Goal: Task Accomplishment & Management: Manage account settings

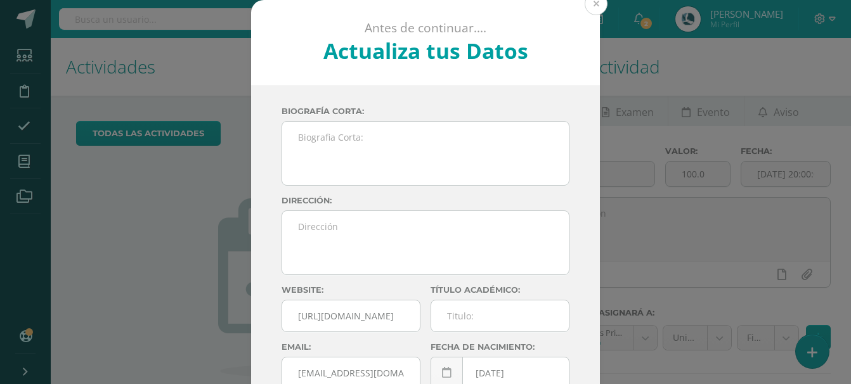
click at [590, 13] on button at bounding box center [595, 3] width 23 height 23
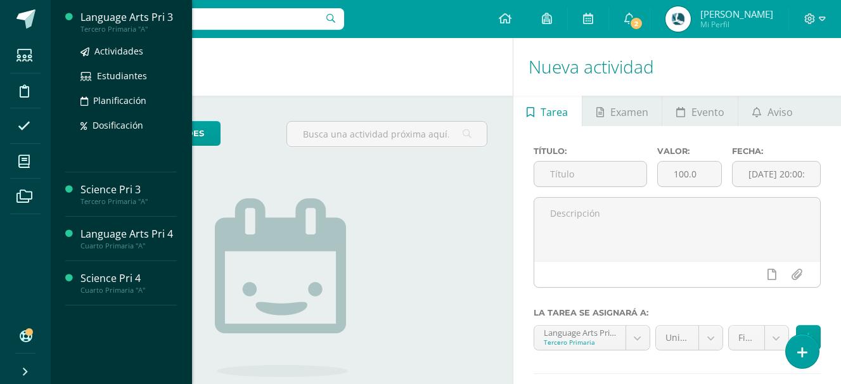
click at [133, 16] on div "Language Arts Pri 3" at bounding box center [129, 17] width 96 height 15
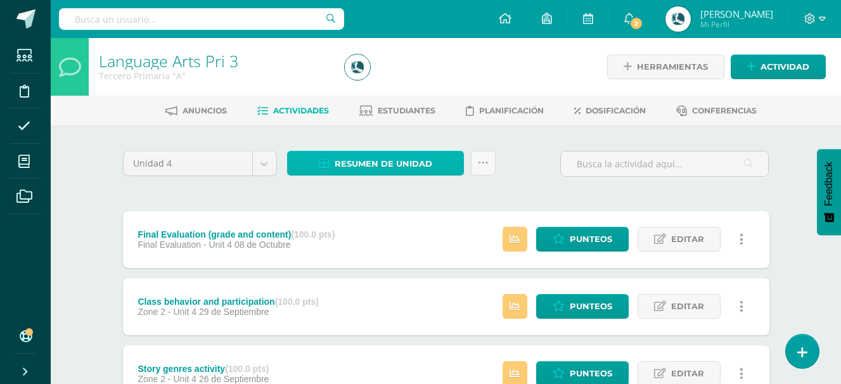
click at [344, 166] on span "Resumen de unidad" at bounding box center [384, 163] width 98 height 23
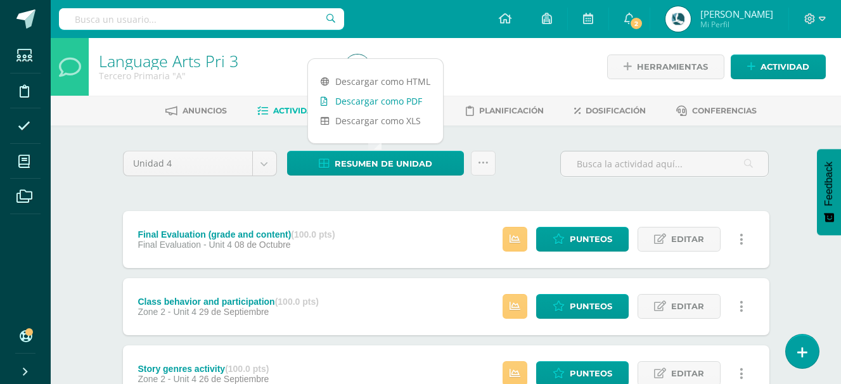
click at [399, 103] on link "Descargar como PDF" at bounding box center [375, 101] width 135 height 20
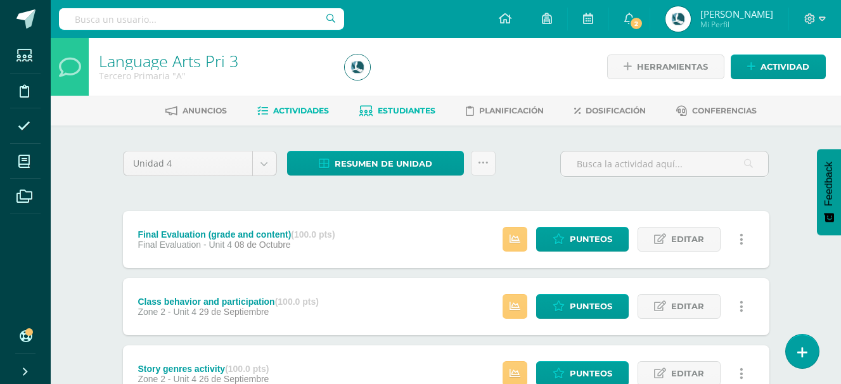
click at [412, 108] on span "Estudiantes" at bounding box center [407, 111] width 58 height 10
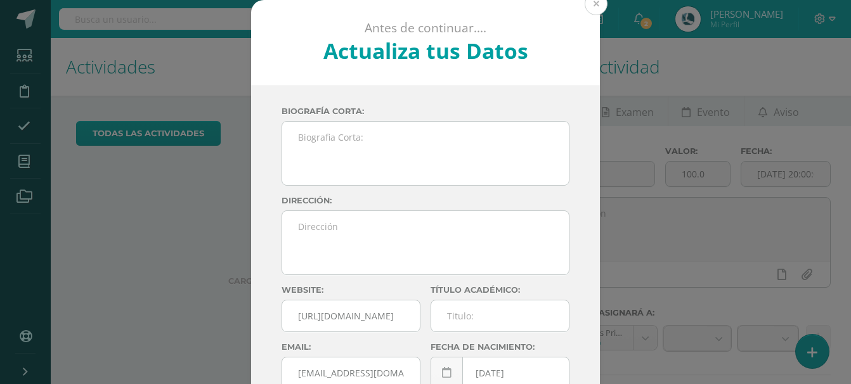
click at [595, 8] on button at bounding box center [595, 3] width 23 height 23
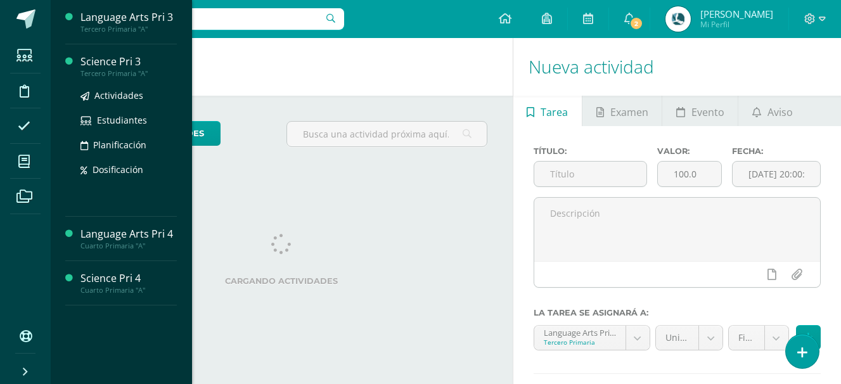
click at [123, 72] on div "Tercero Primaria "A"" at bounding box center [129, 73] width 96 height 9
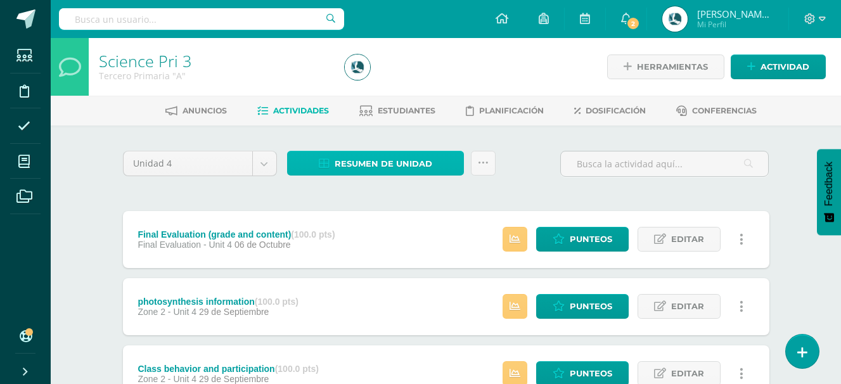
click at [377, 153] on span "Resumen de unidad" at bounding box center [384, 163] width 98 height 23
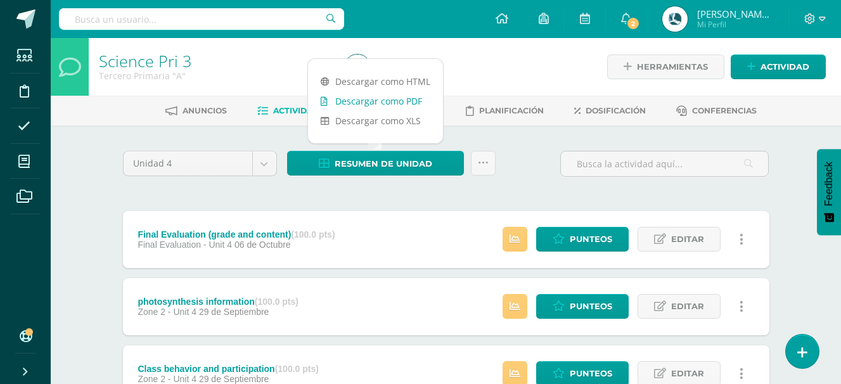
click at [383, 100] on link "Descargar como PDF" at bounding box center [375, 101] width 135 height 20
click at [545, 158] on div "Unidad 4 Unidad 1 Unidad 2 Unidad 3 Unidad 4 Resumen de unidad Subir actividade…" at bounding box center [446, 169] width 657 height 36
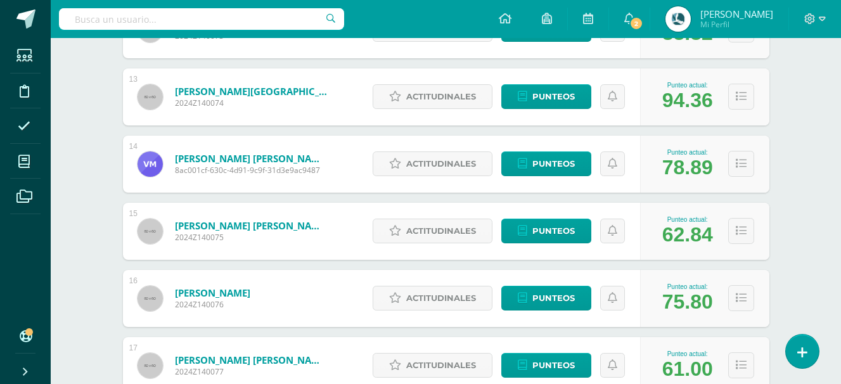
scroll to position [1077, 0]
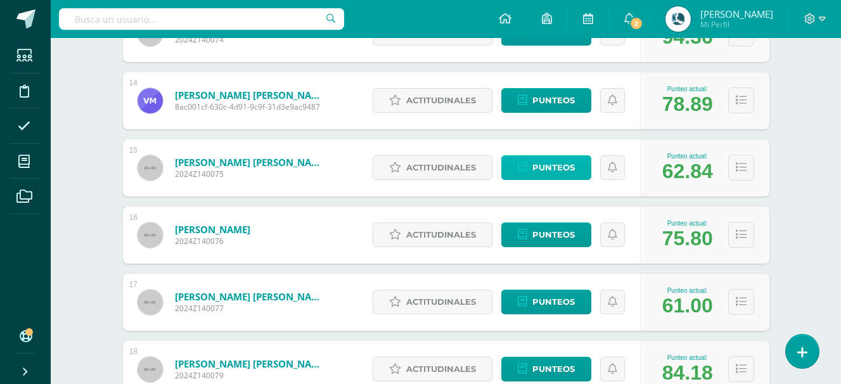
click at [540, 165] on span "Punteos" at bounding box center [553, 167] width 42 height 23
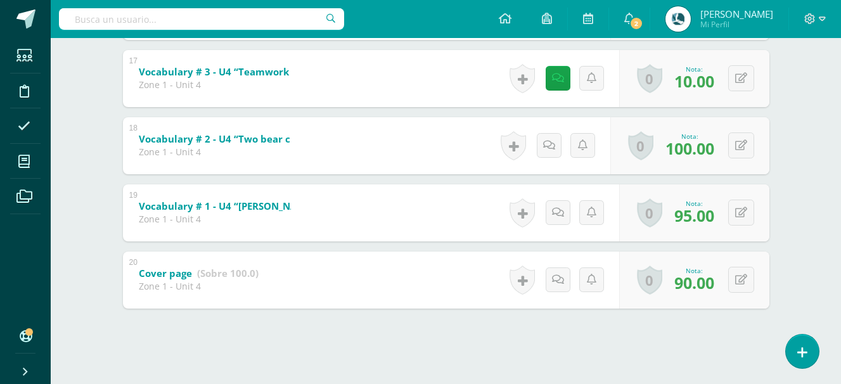
scroll to position [606, 0]
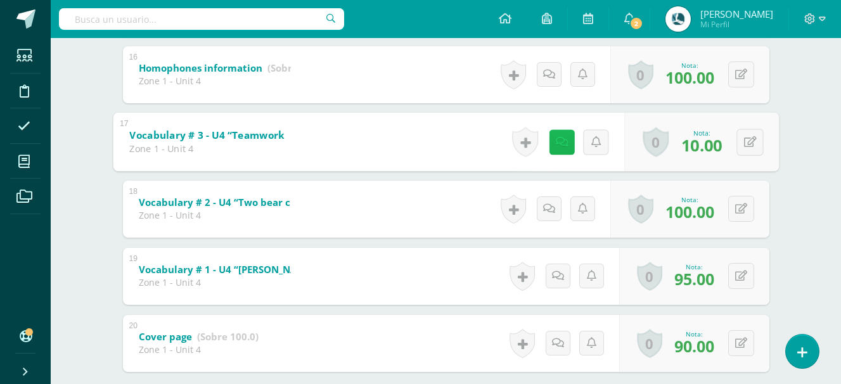
click at [566, 138] on link at bounding box center [561, 141] width 25 height 25
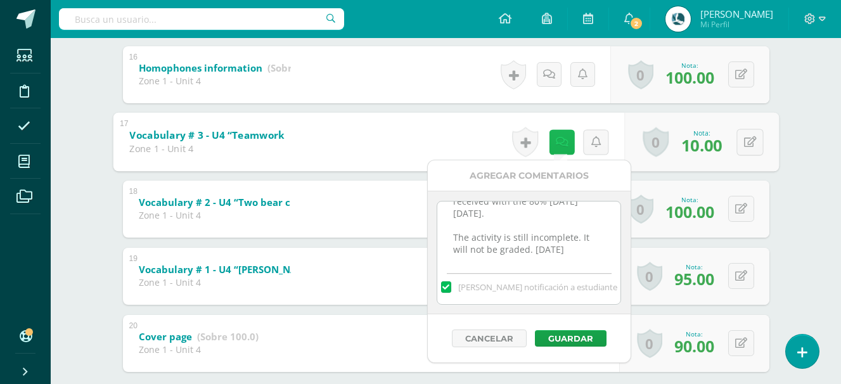
scroll to position [0, 0]
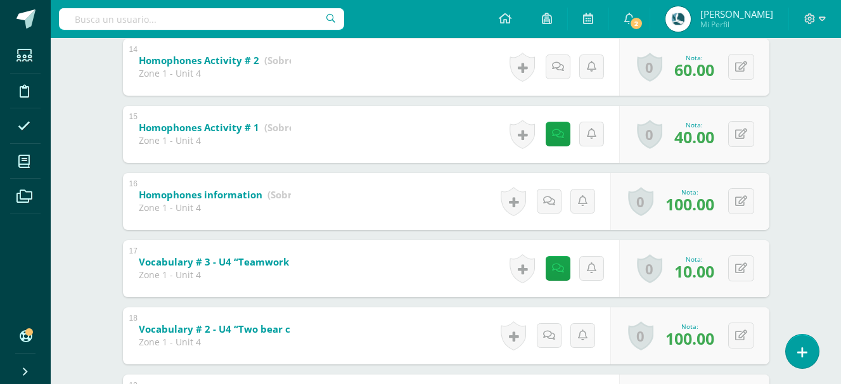
scroll to position [416, 0]
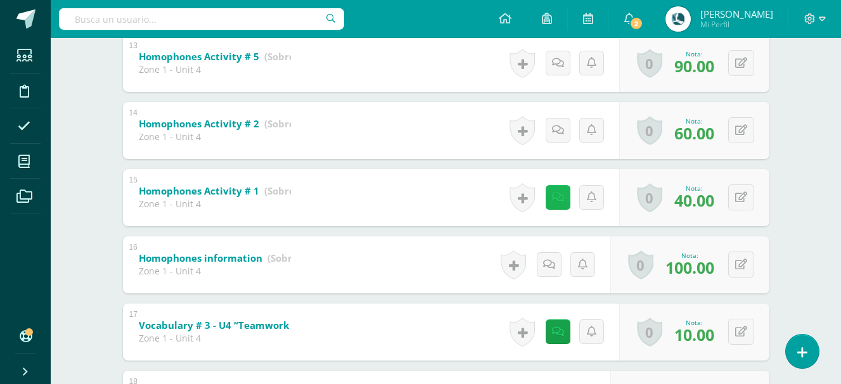
click at [563, 196] on link at bounding box center [558, 197] width 25 height 25
click at [563, 196] on icon at bounding box center [558, 197] width 12 height 11
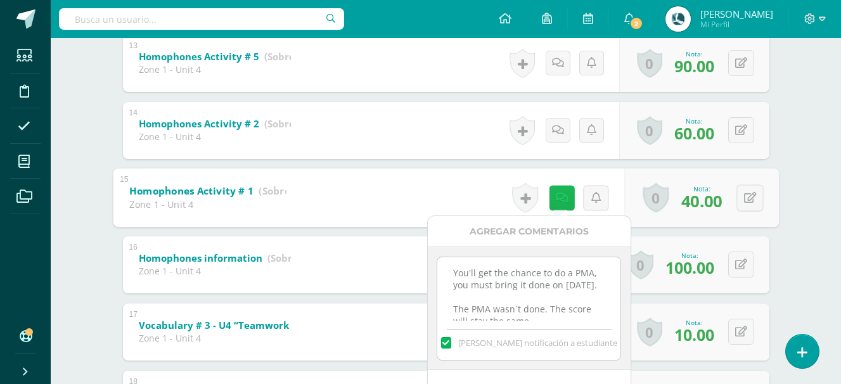
scroll to position [40, 0]
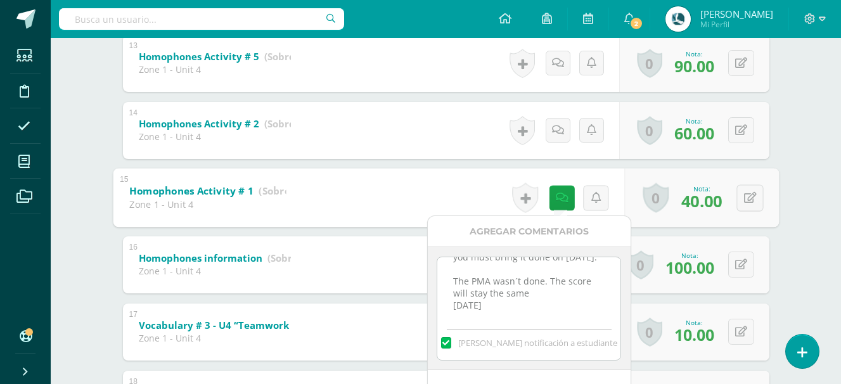
click at [821, 179] on div "Language Arts Pri 3 Tercero Primaria "A" Herramientas Detalle de asistencias Ac…" at bounding box center [446, 161] width 790 height 1079
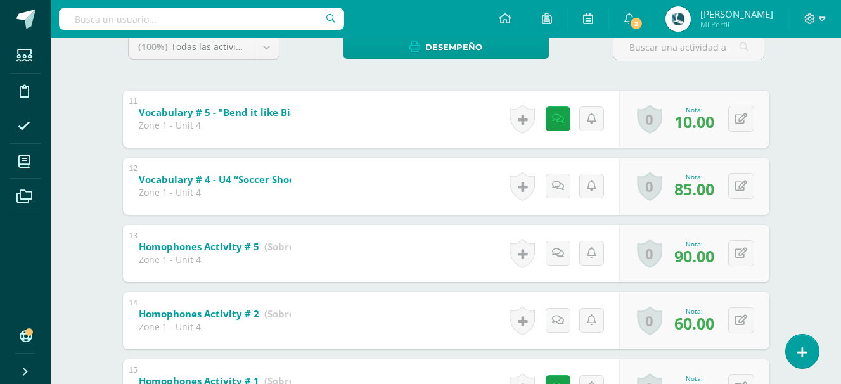
scroll to position [162, 0]
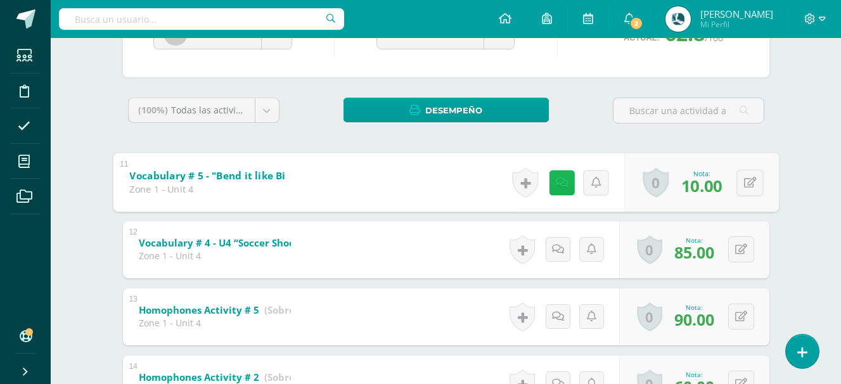
click at [555, 184] on icon at bounding box center [561, 182] width 13 height 11
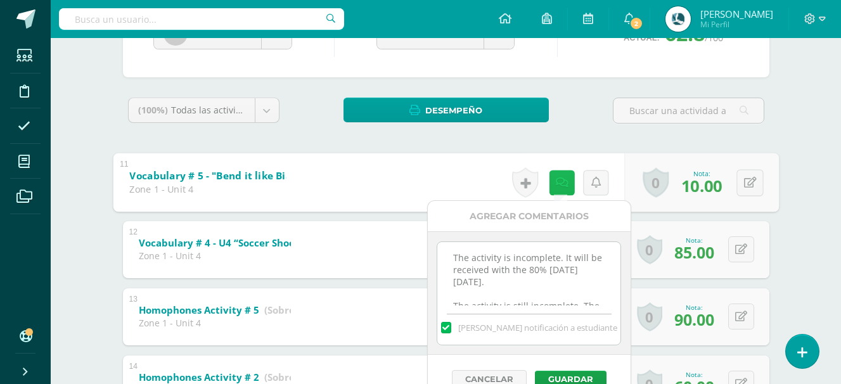
scroll to position [40, 0]
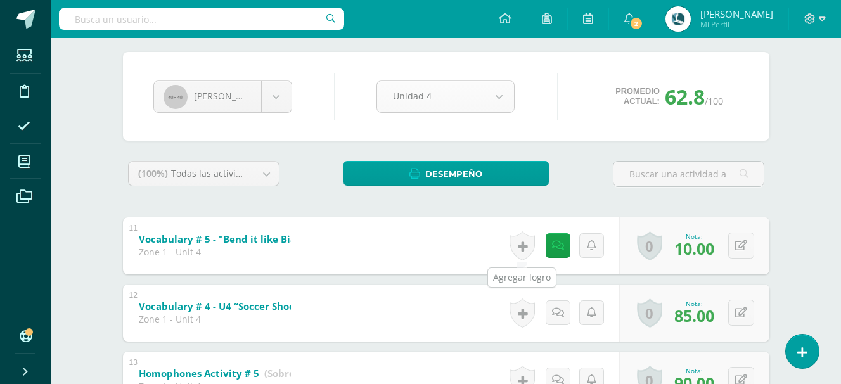
scroll to position [0, 0]
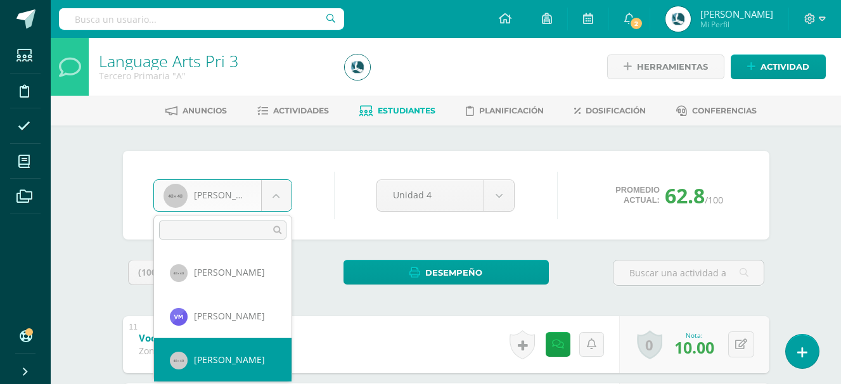
scroll to position [486, 0]
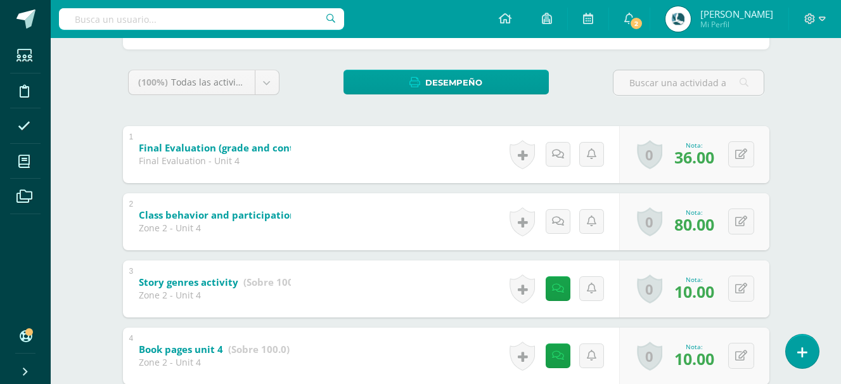
scroll to position [254, 0]
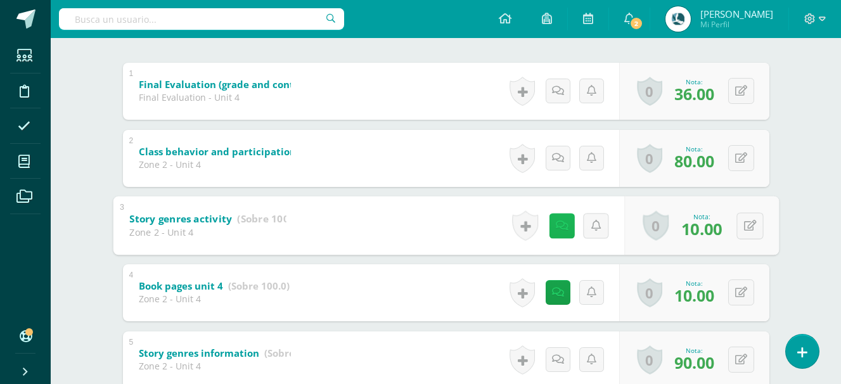
click at [561, 224] on icon at bounding box center [561, 225] width 13 height 11
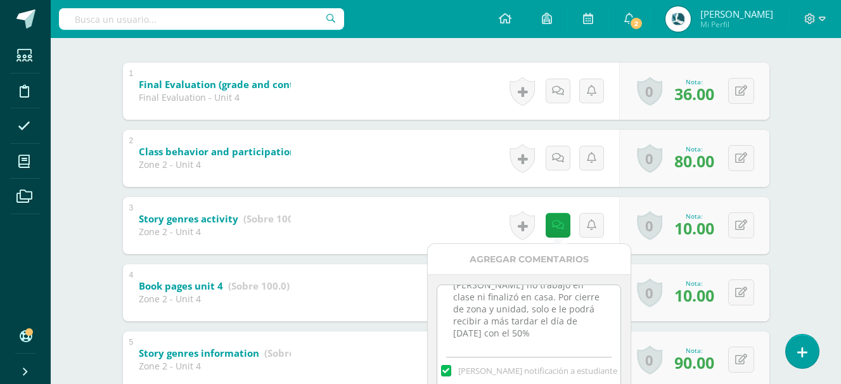
scroll to position [317, 0]
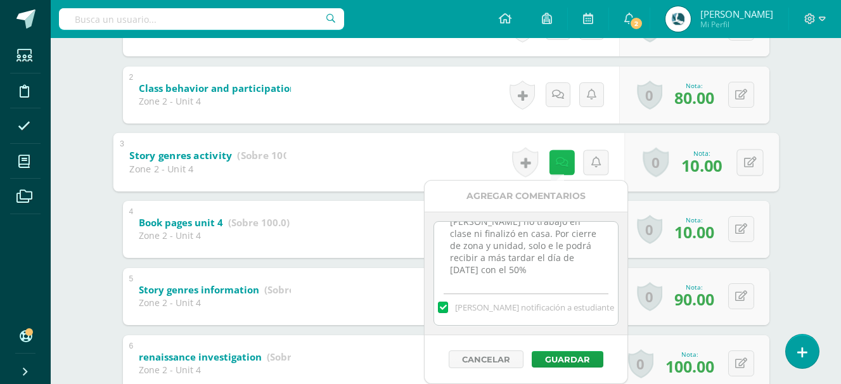
click at [560, 163] on icon at bounding box center [561, 162] width 13 height 11
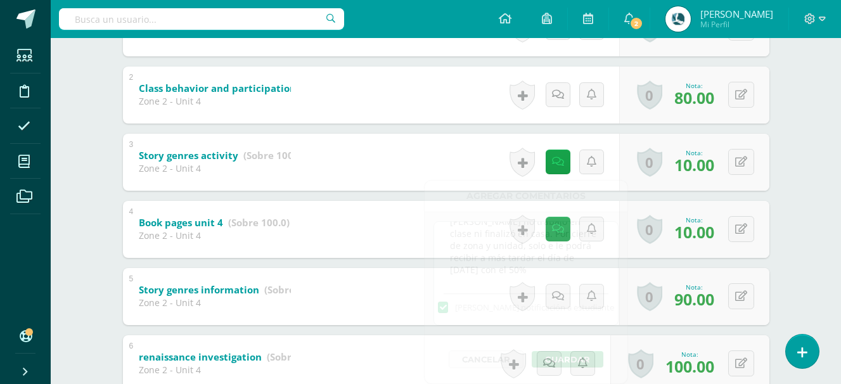
click at [551, 228] on link at bounding box center [558, 229] width 25 height 25
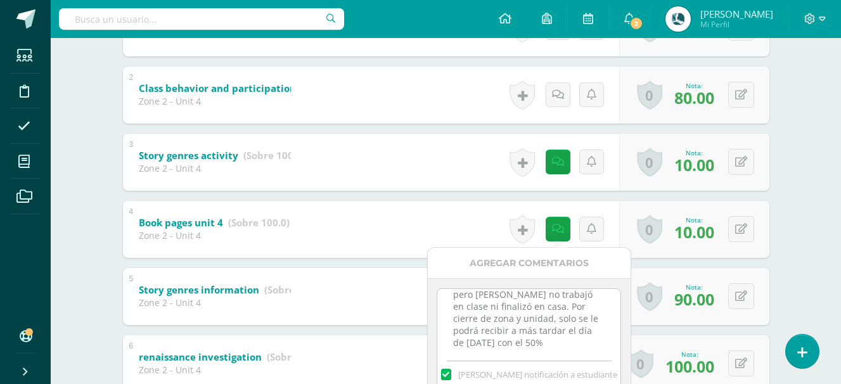
scroll to position [64, 0]
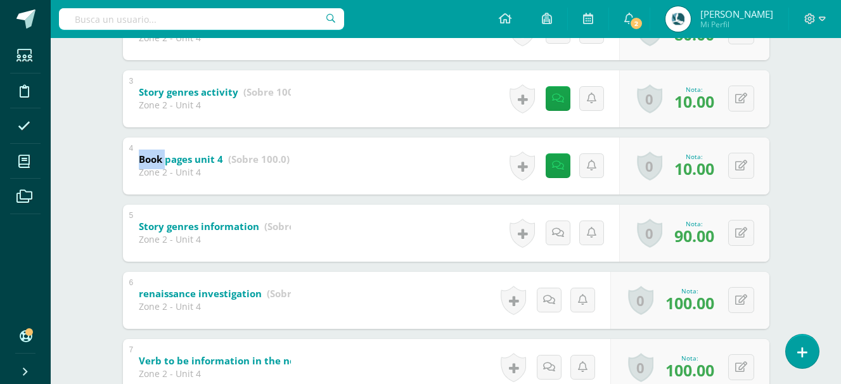
scroll to position [444, 0]
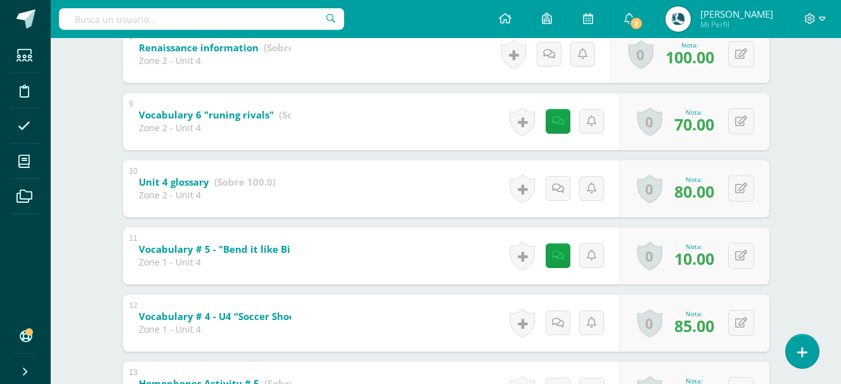
scroll to position [824, 0]
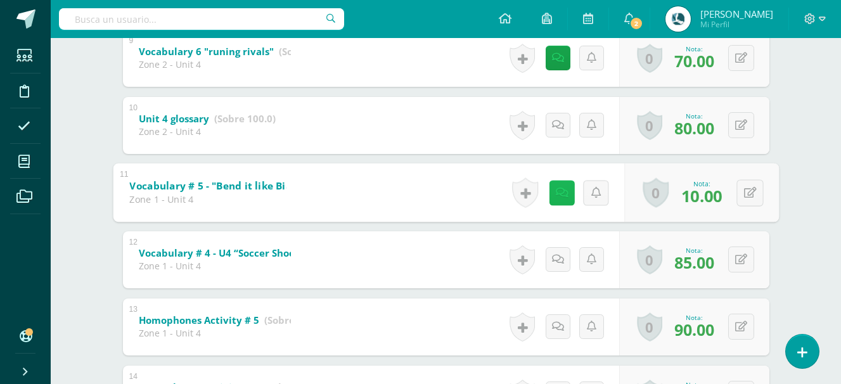
click at [561, 195] on icon at bounding box center [561, 192] width 13 height 11
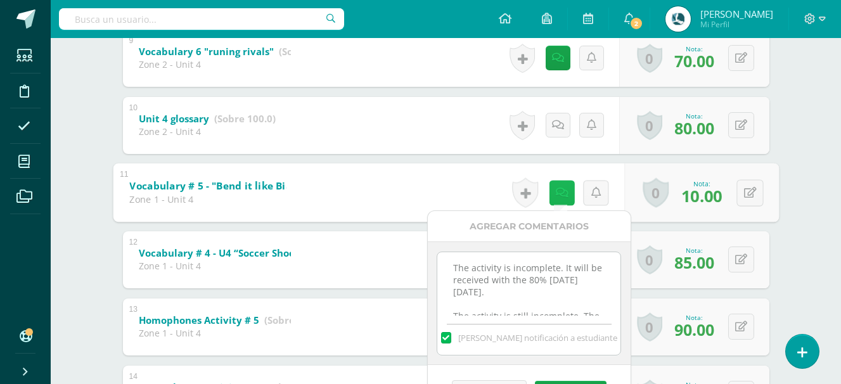
scroll to position [40, 0]
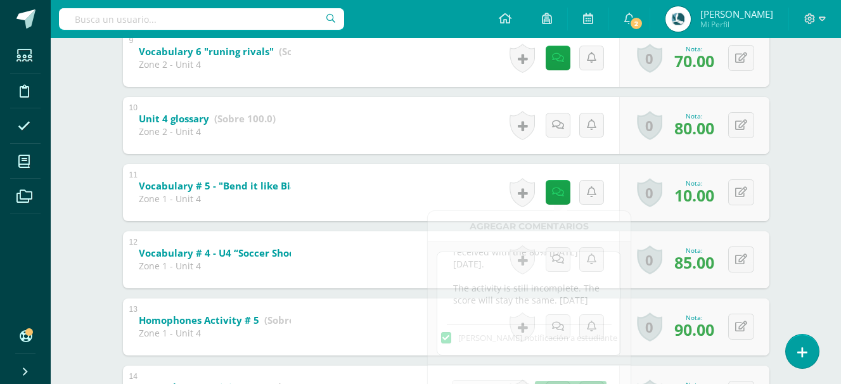
click at [825, 183] on div "Language Arts Pri 3 Tercero Primaria "A" Herramientas Detalle de asistencias Ac…" at bounding box center [446, 62] width 790 height 1696
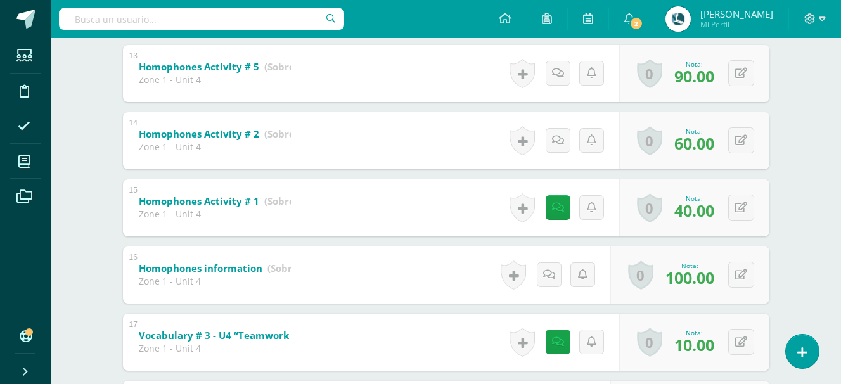
scroll to position [1141, 0]
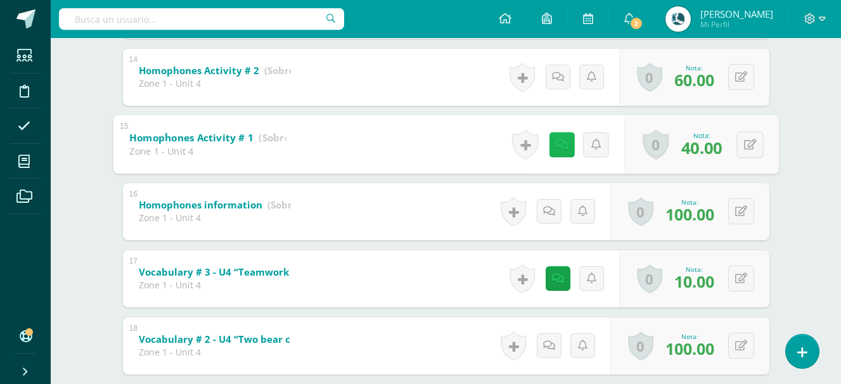
click at [560, 145] on icon at bounding box center [561, 144] width 13 height 11
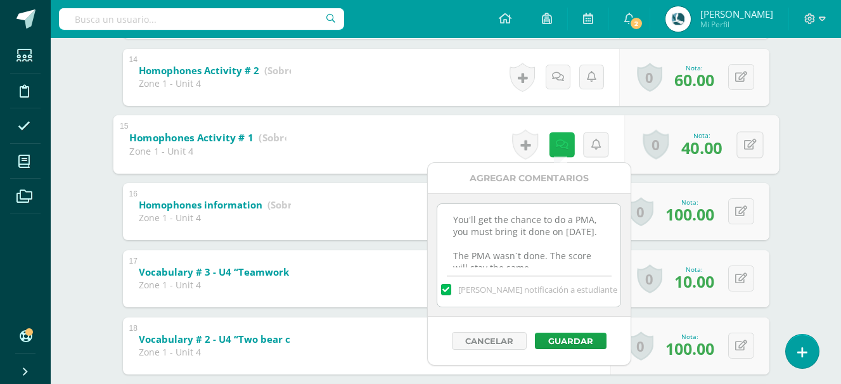
scroll to position [40, 0]
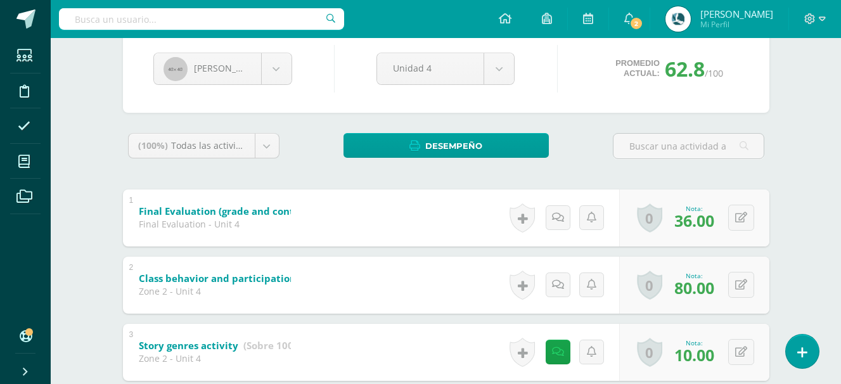
scroll to position [0, 0]
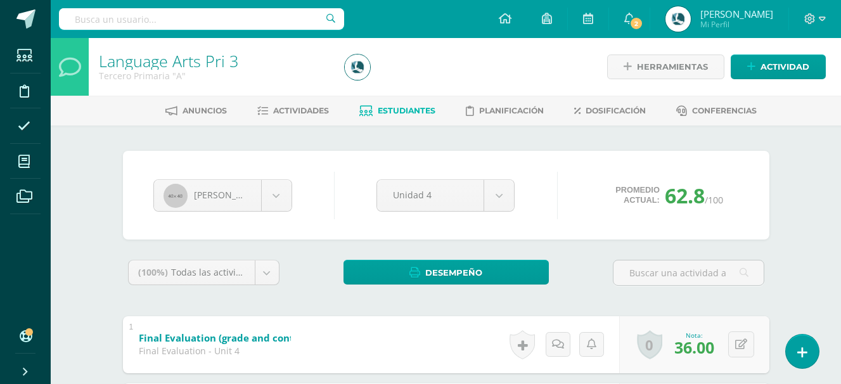
click at [265, 213] on div "Luca Monterroso Dylan Barillas Clara Betancourt Emily Díaz Cristopher Diaz Sant…" at bounding box center [446, 195] width 596 height 48
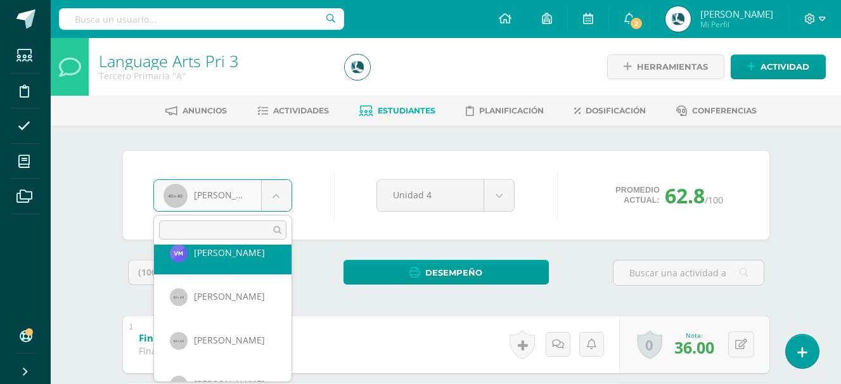
scroll to position [651, 0]
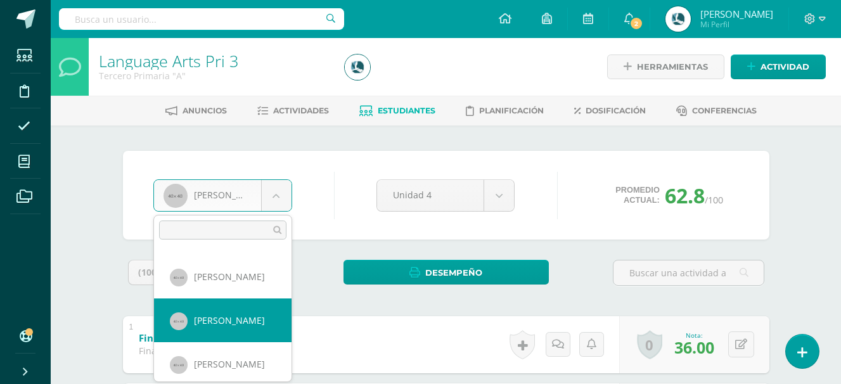
select select "96"
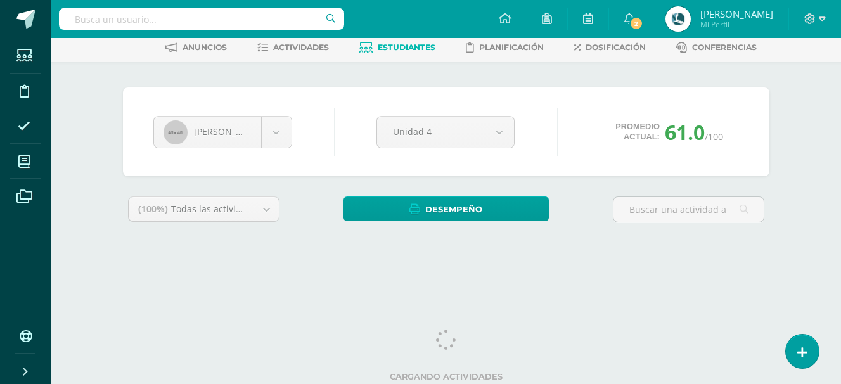
scroll to position [66, 0]
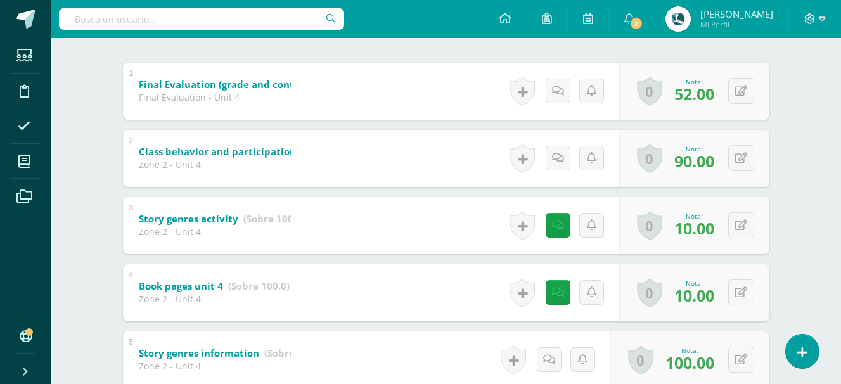
scroll to position [317, 0]
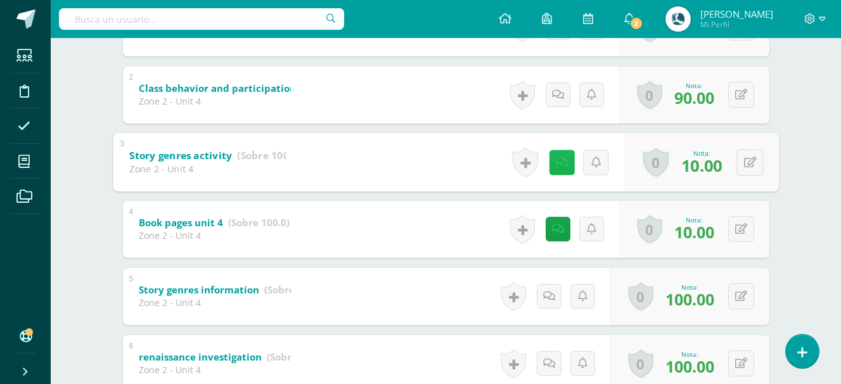
click at [564, 170] on link at bounding box center [561, 162] width 25 height 25
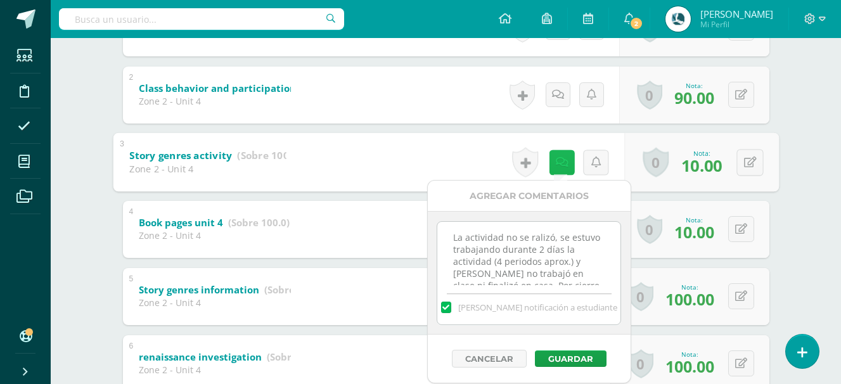
scroll to position [52, 0]
click at [562, 162] on icon at bounding box center [561, 162] width 13 height 11
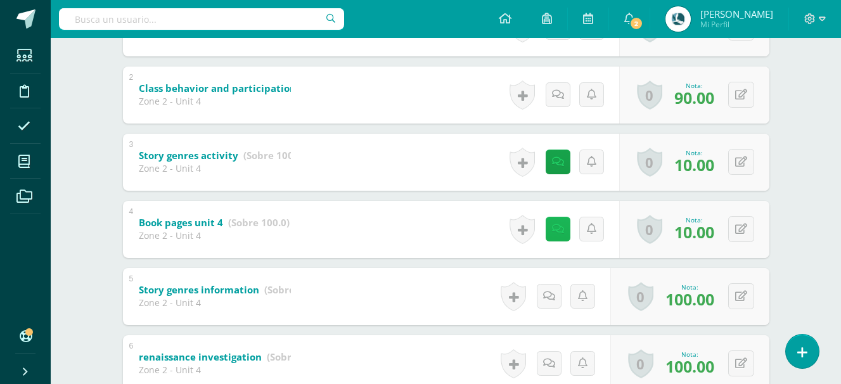
click at [560, 226] on icon at bounding box center [558, 229] width 12 height 11
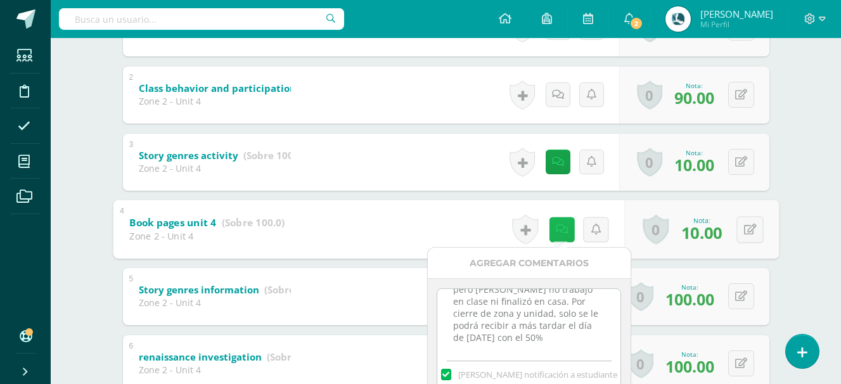
scroll to position [64, 0]
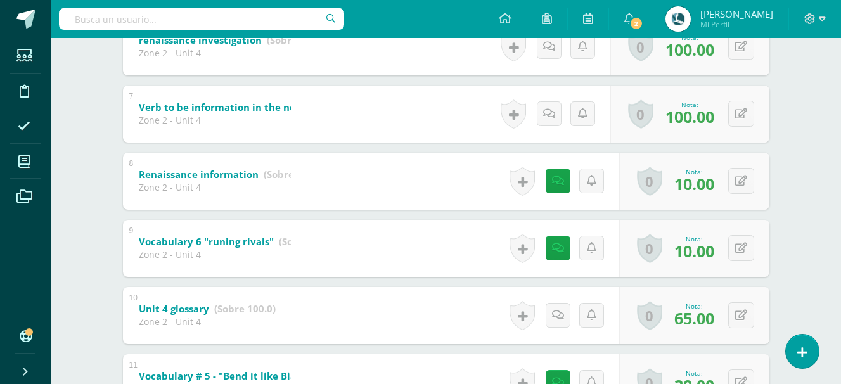
scroll to position [697, 0]
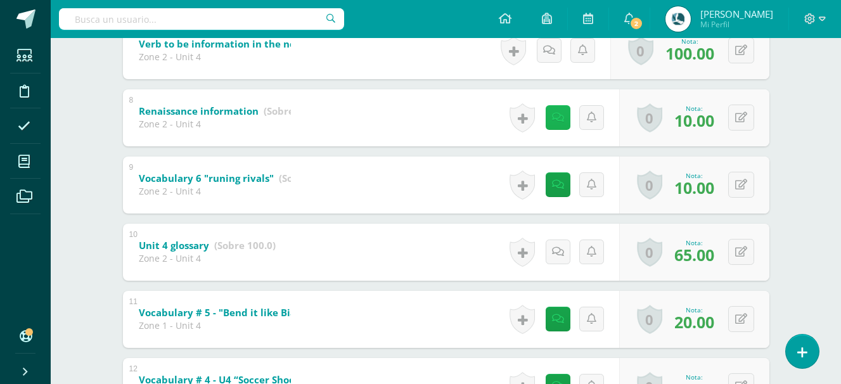
click at [568, 126] on link at bounding box center [558, 117] width 25 height 25
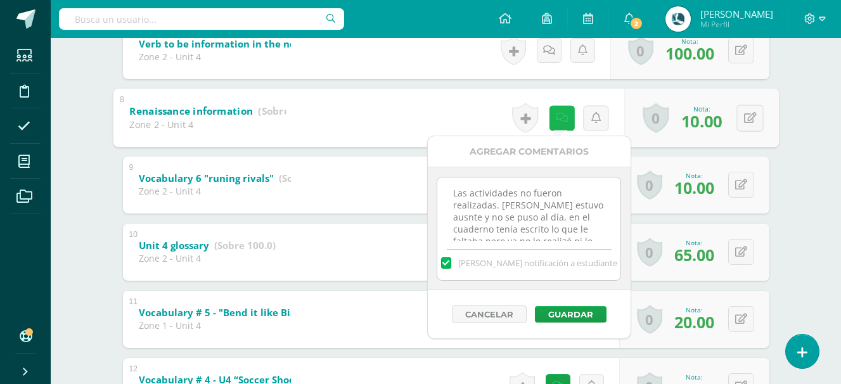
scroll to position [28, 0]
click at [567, 119] on icon at bounding box center [561, 117] width 13 height 11
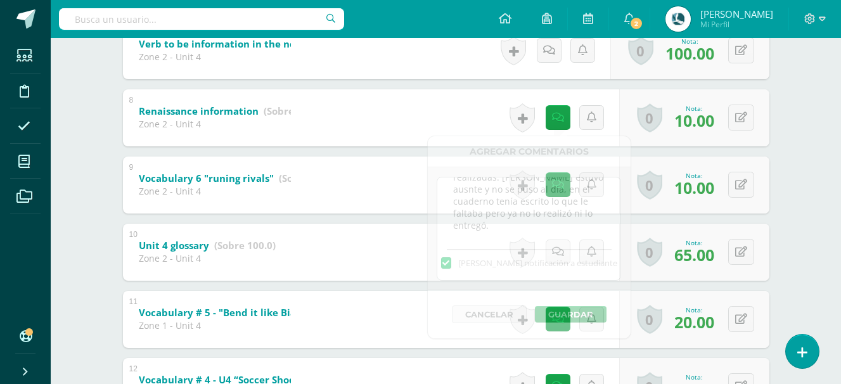
click at [806, 118] on div "Language Arts Pri 3 Tercero Primaria "A" Herramientas Detalle de asistencias Ac…" at bounding box center [446, 189] width 790 height 1696
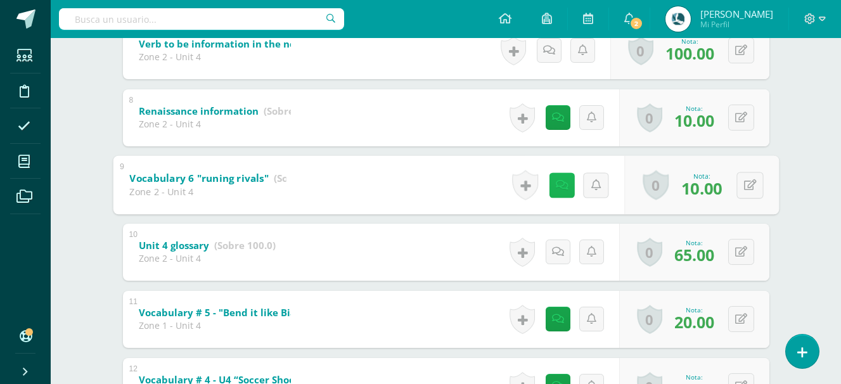
click at [554, 178] on link at bounding box center [561, 184] width 25 height 25
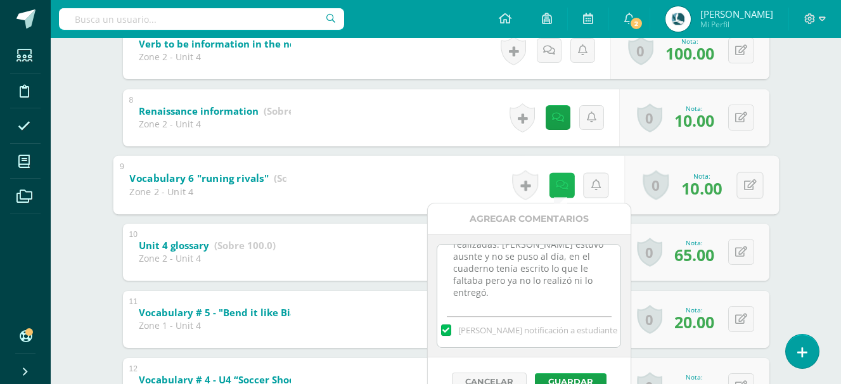
scroll to position [0, 0]
click at [565, 186] on icon at bounding box center [561, 184] width 13 height 11
click at [791, 231] on div "[PERSON_NAME] [PERSON_NAME] [PERSON_NAME] [PERSON_NAME] [PERSON_NAME] [PERSON_N…" at bounding box center [446, 232] width 697 height 1609
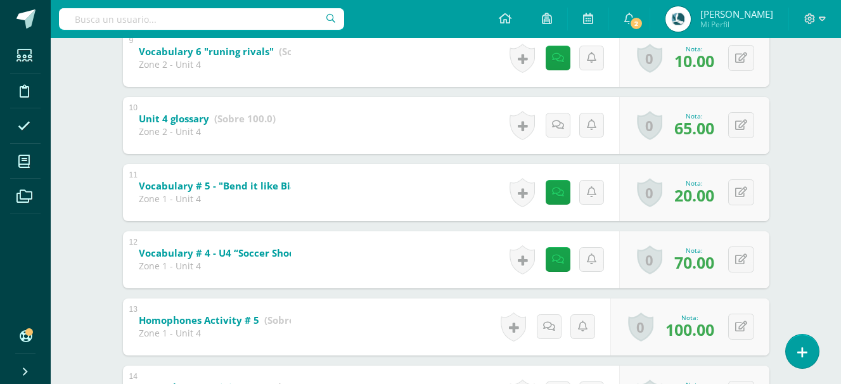
scroll to position [887, 0]
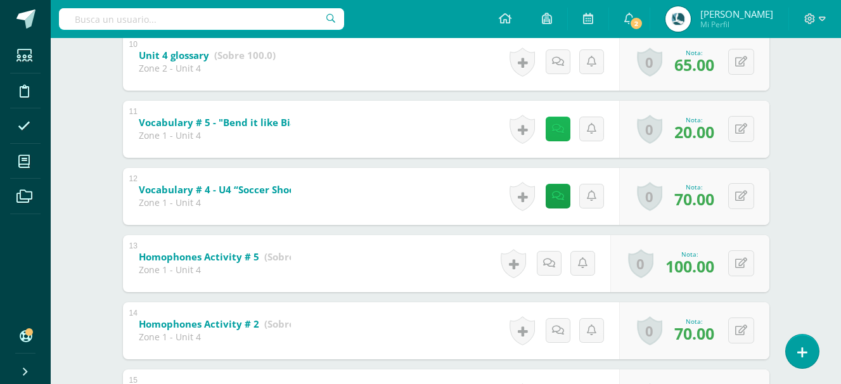
click at [555, 129] on icon at bounding box center [558, 129] width 12 height 11
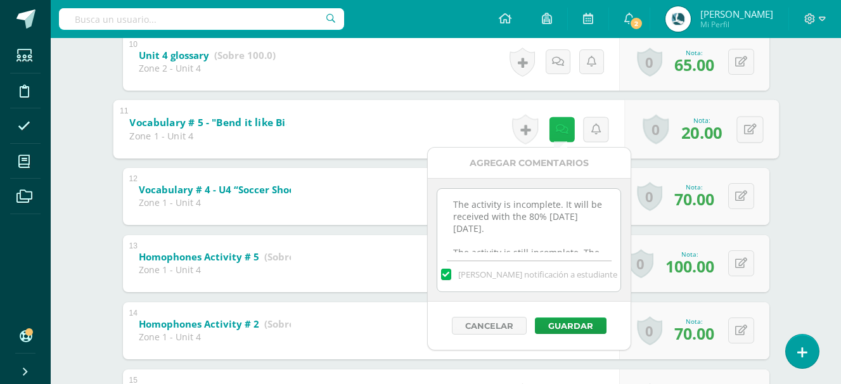
scroll to position [40, 0]
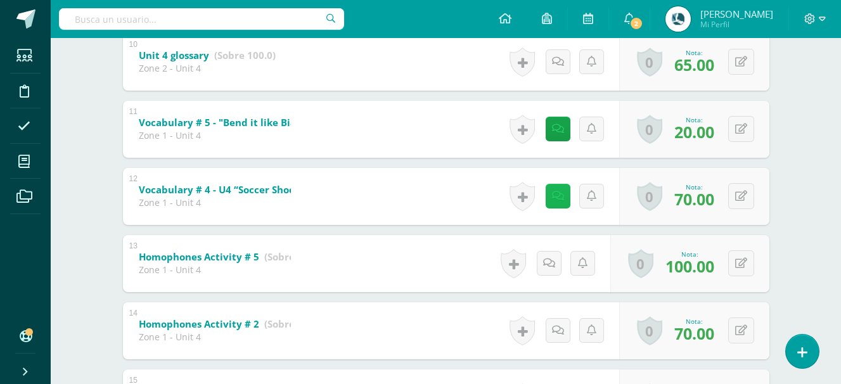
click at [558, 196] on icon at bounding box center [558, 196] width 12 height 11
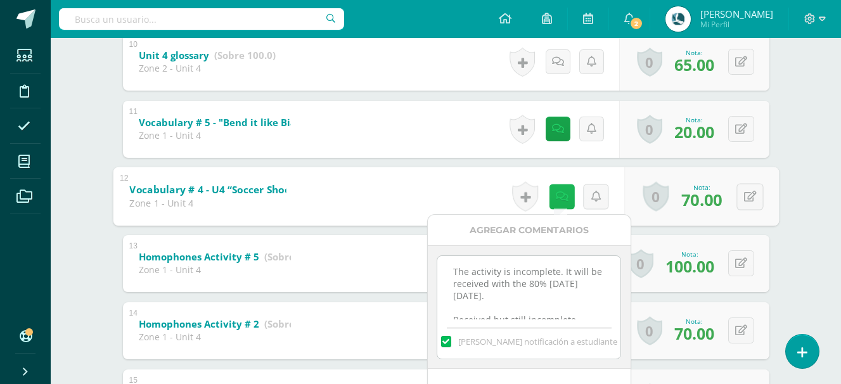
scroll to position [16, 0]
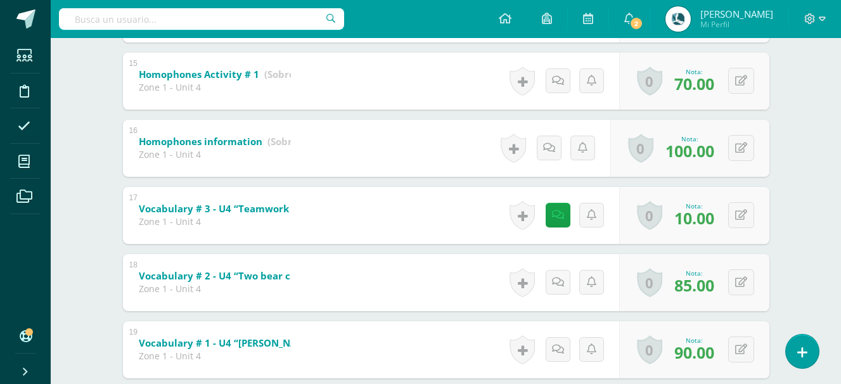
scroll to position [1268, 0]
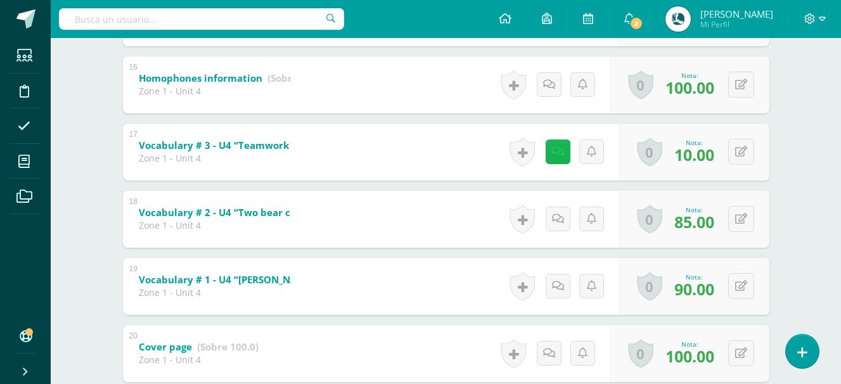
click at [557, 162] on link at bounding box center [558, 151] width 25 height 25
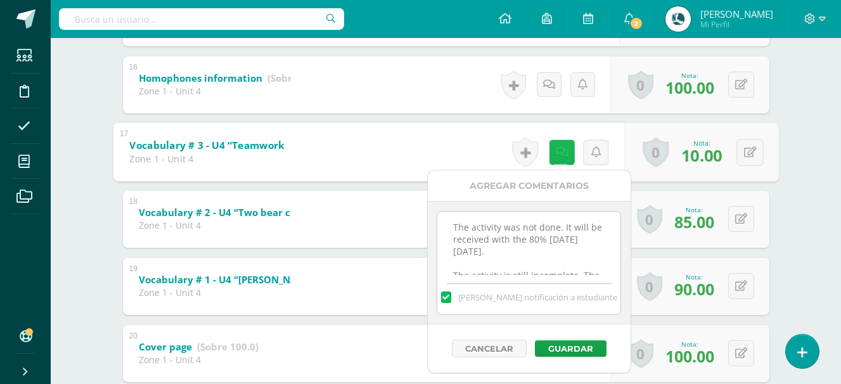
scroll to position [40, 0]
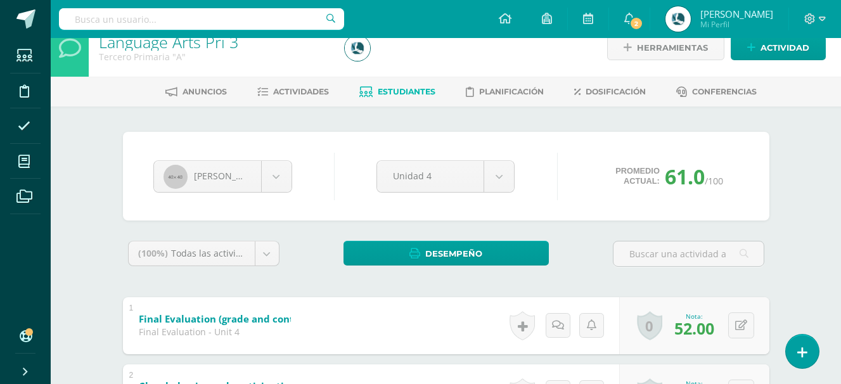
scroll to position [0, 0]
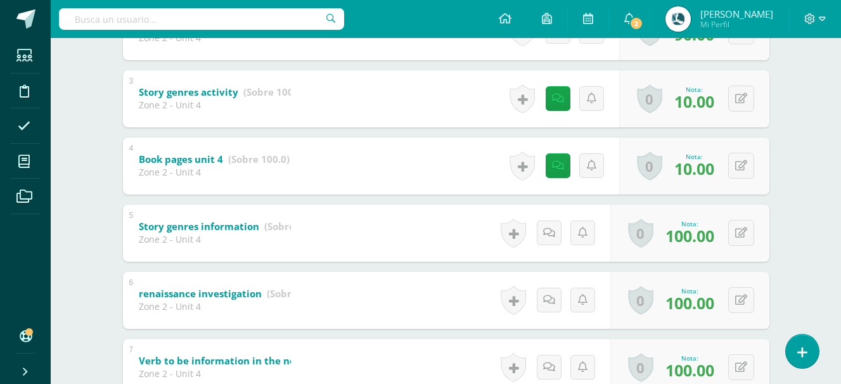
scroll to position [507, 0]
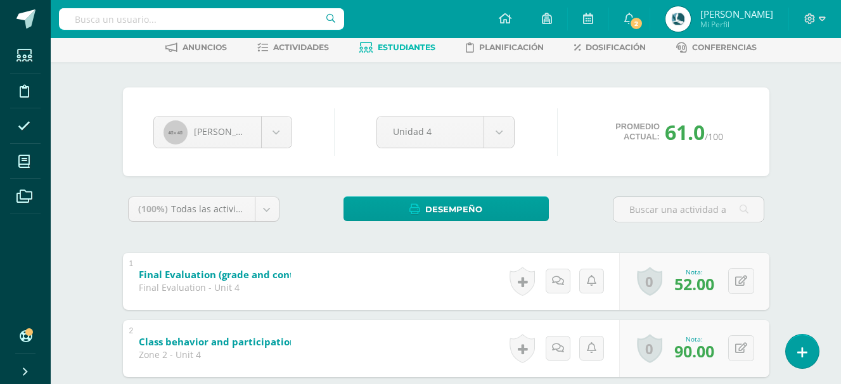
scroll to position [0, 0]
